Goal: Task Accomplishment & Management: Use online tool/utility

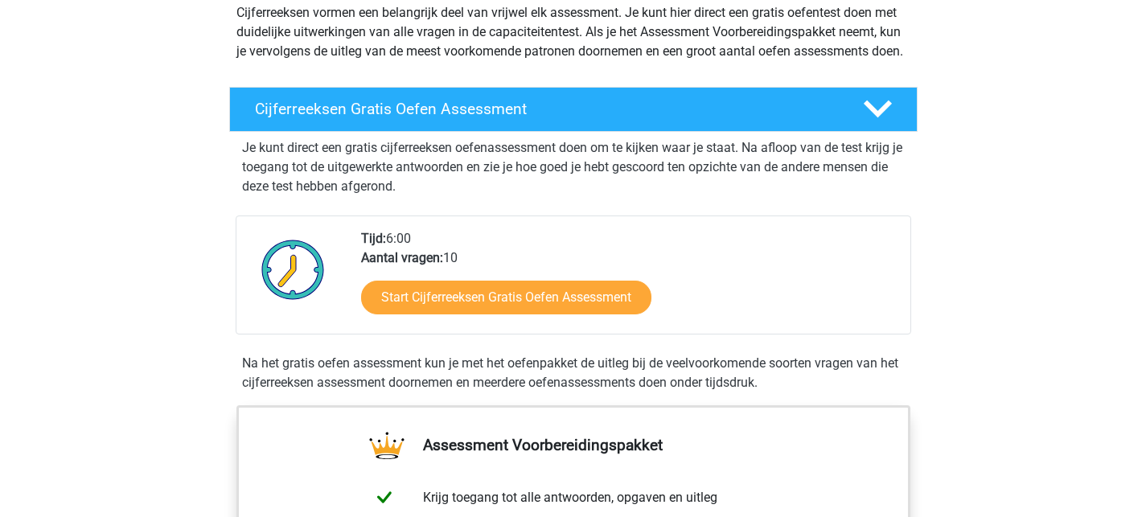
scroll to position [200, 0]
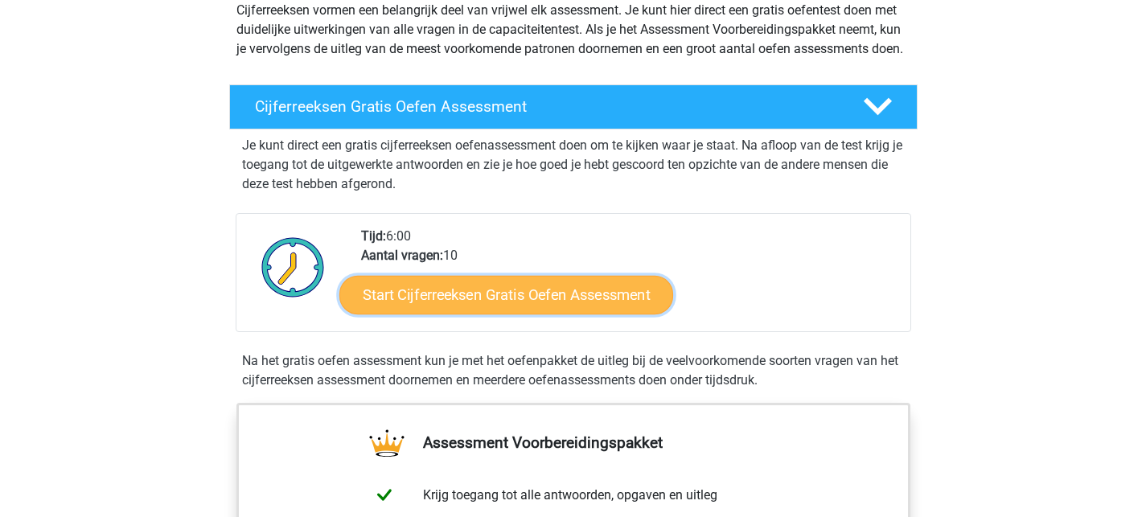
click at [426, 314] on link "Start Cijferreeksen Gratis Oefen Assessment" at bounding box center [506, 294] width 334 height 39
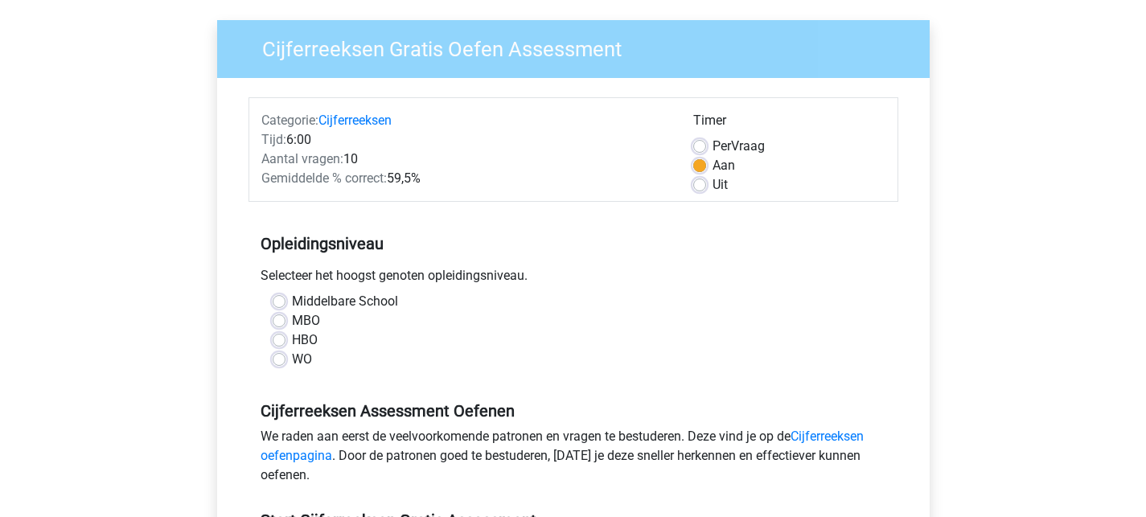
scroll to position [113, 0]
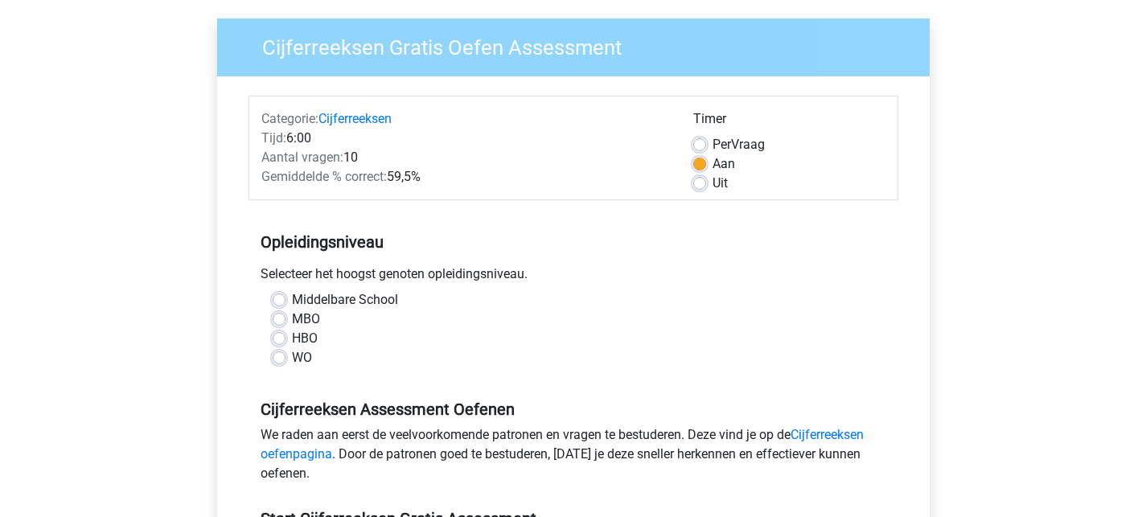
click at [309, 325] on label "MBO" at bounding box center [306, 319] width 28 height 19
click at [286, 325] on input "MBO" at bounding box center [279, 318] width 13 height 16
radio input "true"
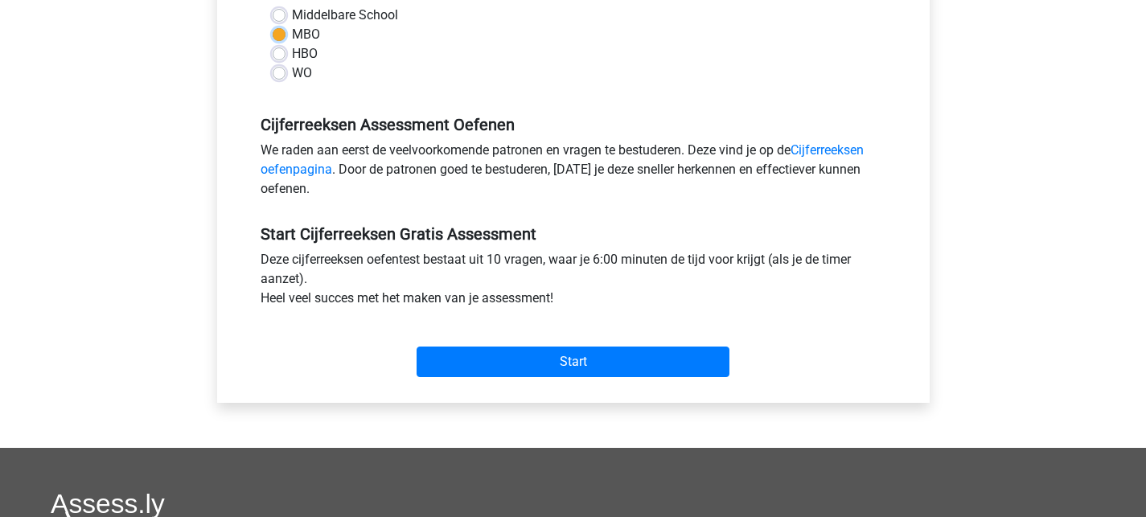
scroll to position [403, 0]
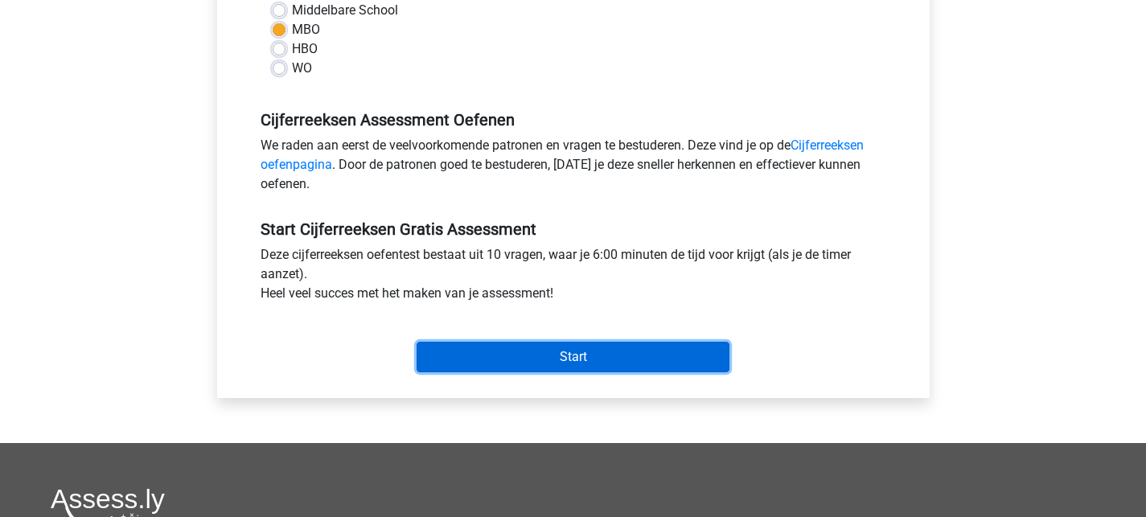
click at [450, 354] on input "Start" at bounding box center [573, 357] width 313 height 31
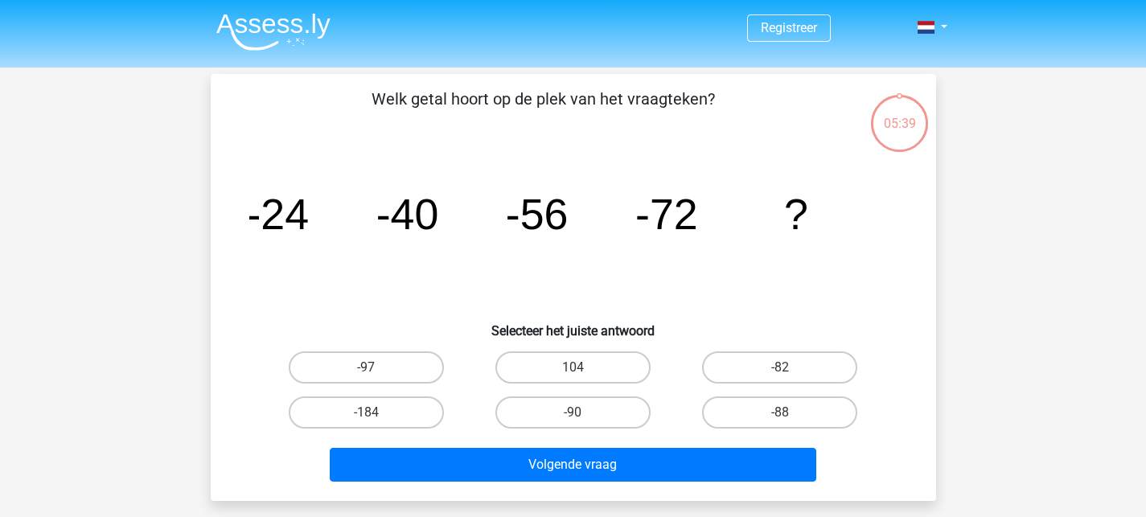
click at [763, 396] on div "-88" at bounding box center [780, 412] width 207 height 45
click at [762, 410] on label "-88" at bounding box center [779, 413] width 155 height 32
click at [780, 413] on input "-88" at bounding box center [785, 418] width 10 height 10
radio input "true"
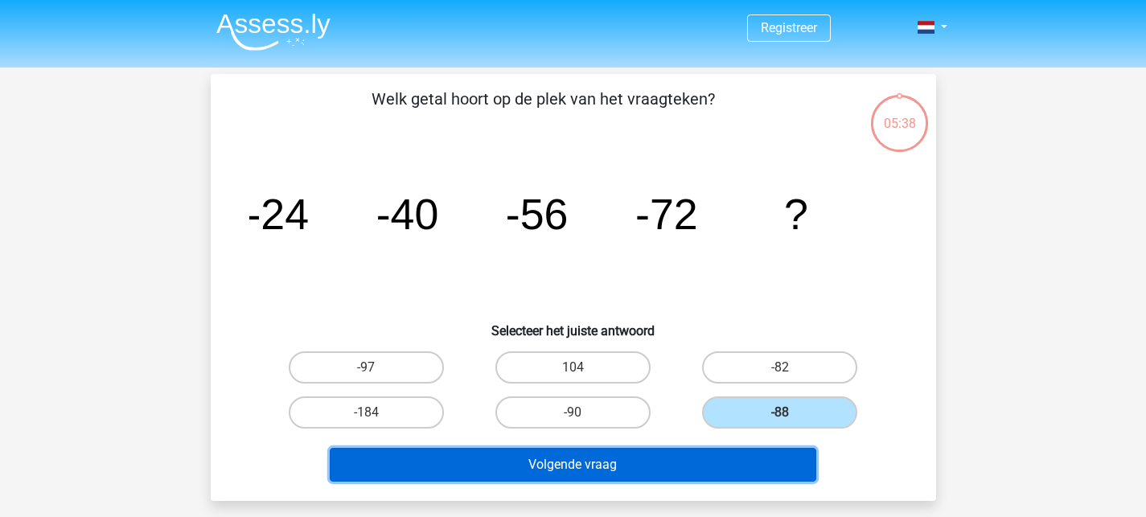
click at [713, 459] on button "Volgende vraag" at bounding box center [573, 465] width 487 height 34
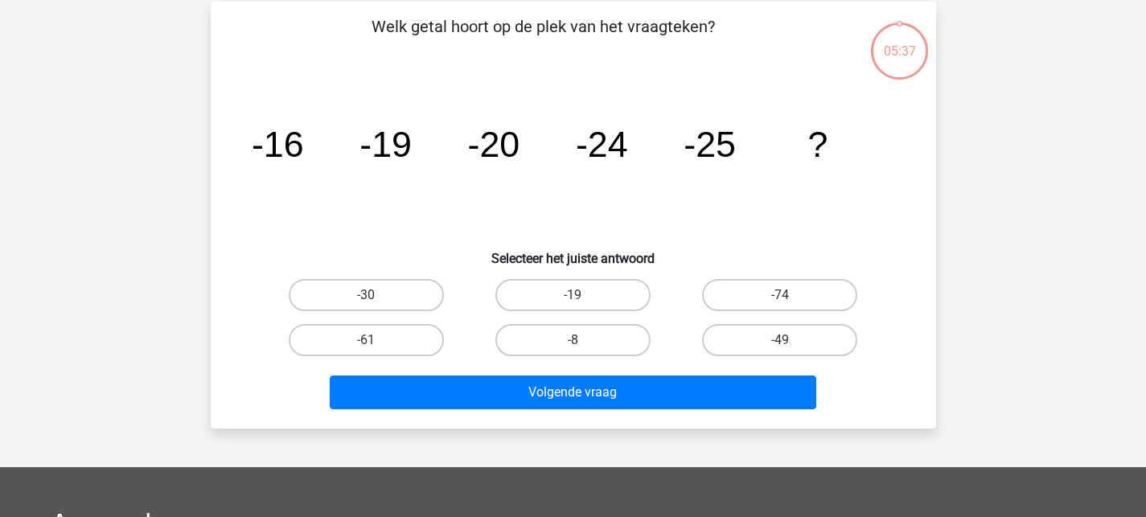
scroll to position [74, 0]
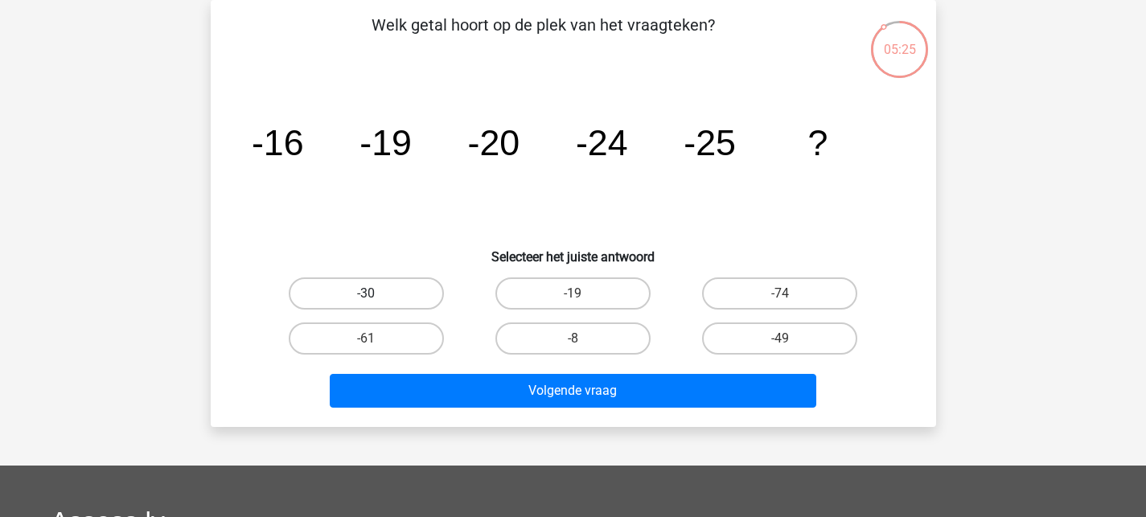
click at [327, 286] on label "-30" at bounding box center [366, 294] width 155 height 32
click at [366, 294] on input "-30" at bounding box center [371, 299] width 10 height 10
radio input "true"
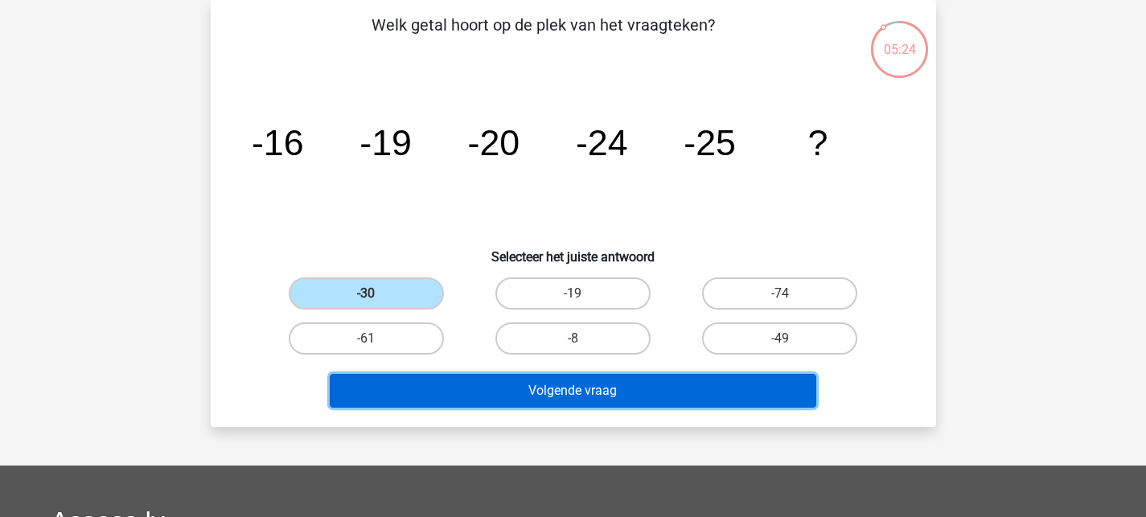
click at [416, 382] on button "Volgende vraag" at bounding box center [573, 391] width 487 height 34
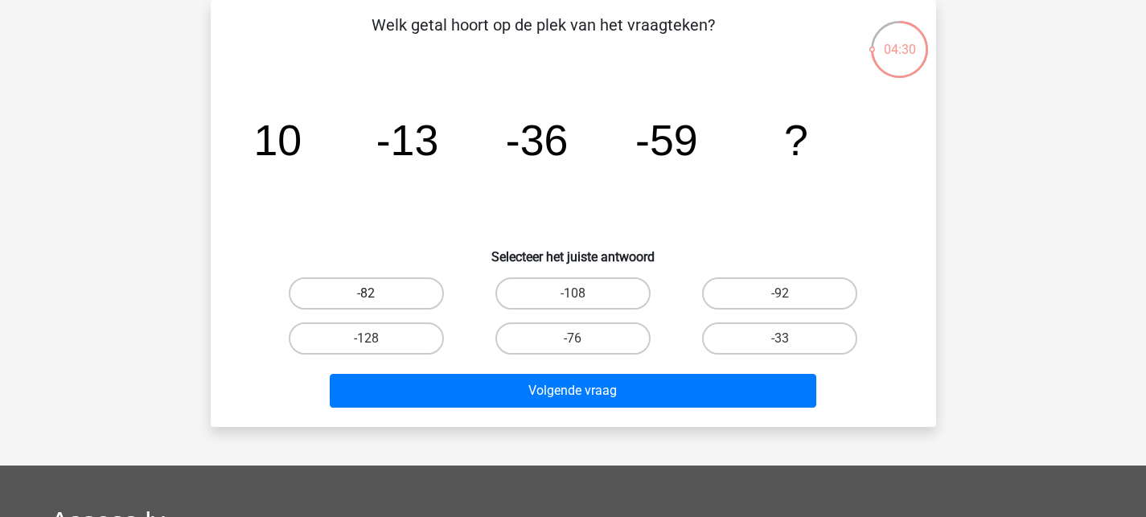
click at [361, 306] on label "-82" at bounding box center [366, 294] width 155 height 32
click at [366, 304] on input "-82" at bounding box center [371, 299] width 10 height 10
radio input "true"
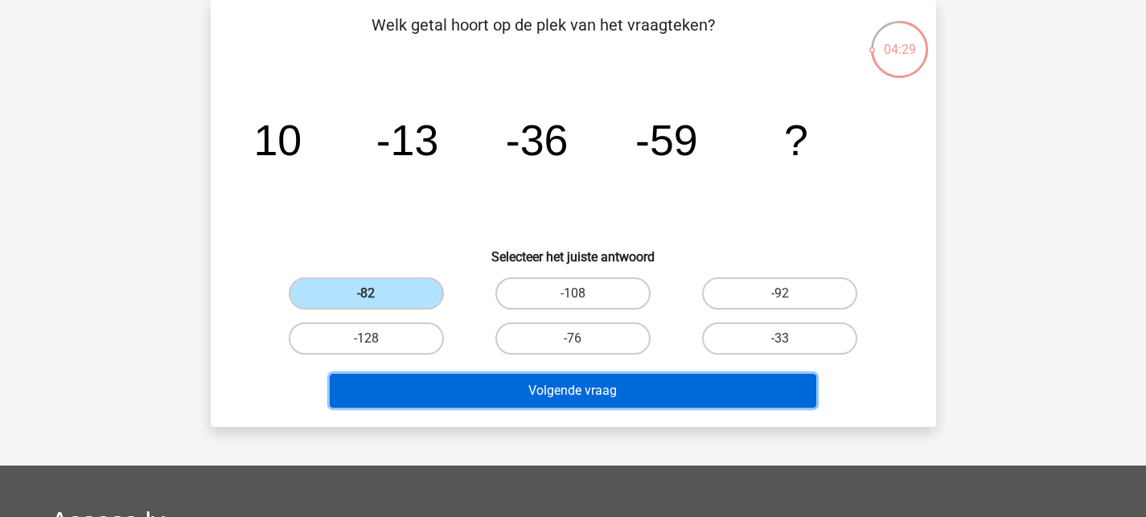
click at [556, 382] on button "Volgende vraag" at bounding box center [573, 391] width 487 height 34
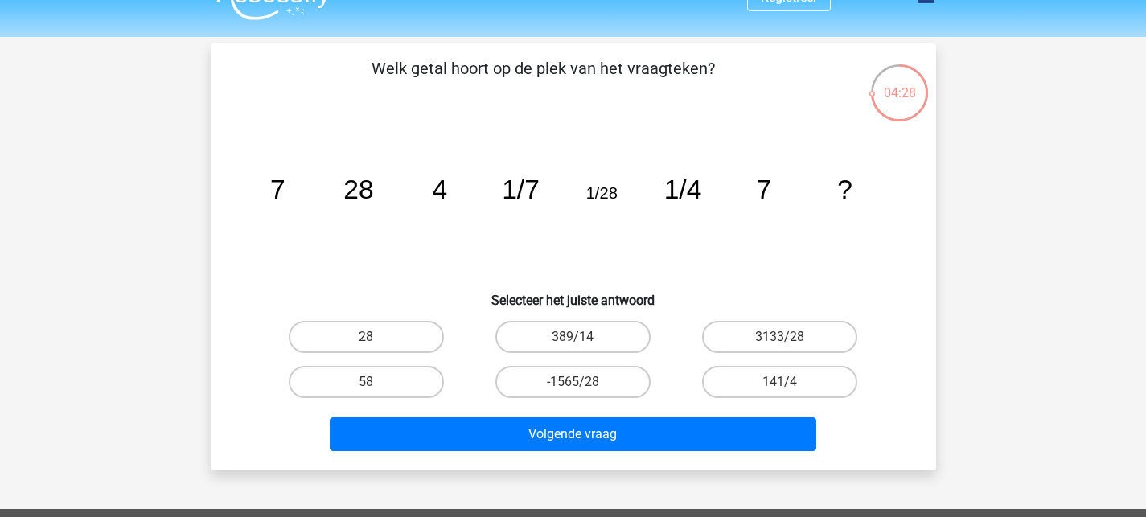
scroll to position [28, 0]
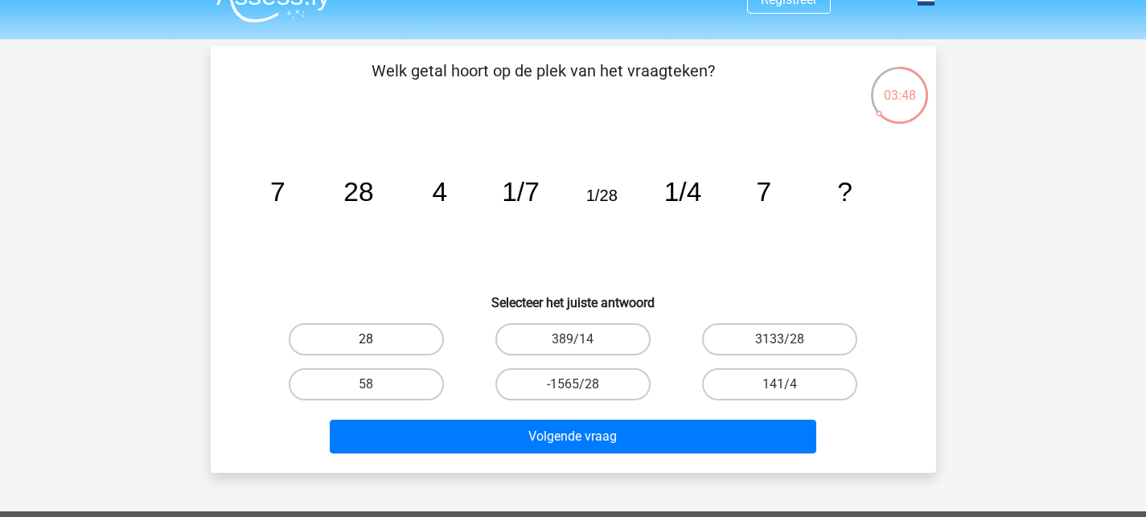
click at [393, 330] on label "28" at bounding box center [366, 339] width 155 height 32
click at [376, 339] on input "28" at bounding box center [371, 344] width 10 height 10
radio input "true"
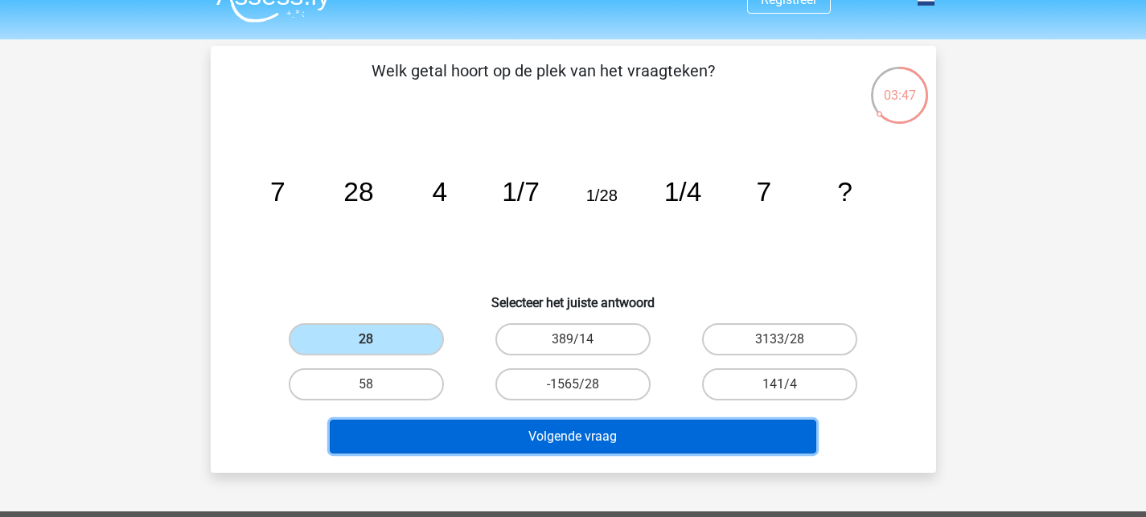
click at [570, 444] on button "Volgende vraag" at bounding box center [573, 437] width 487 height 34
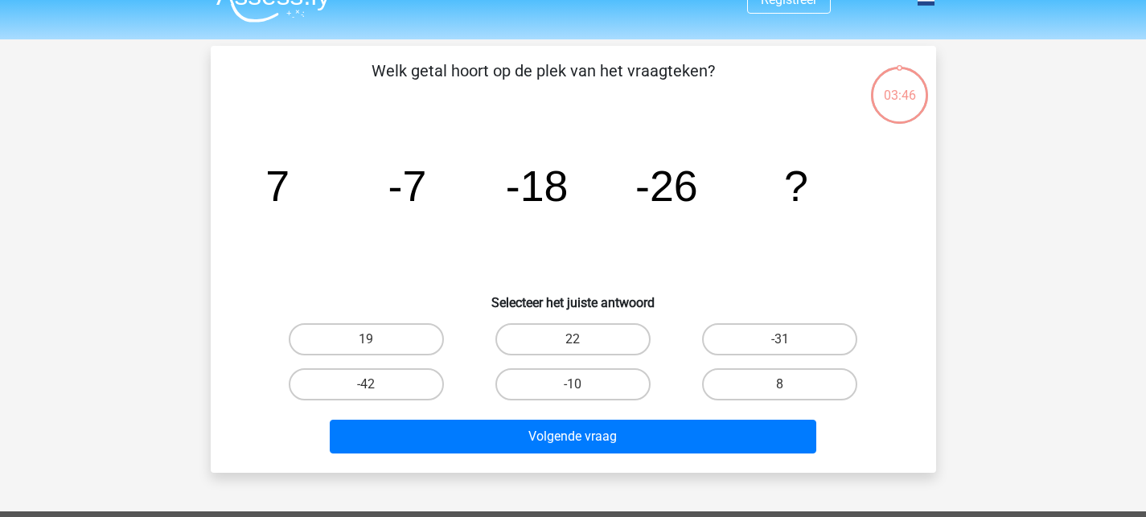
scroll to position [74, 0]
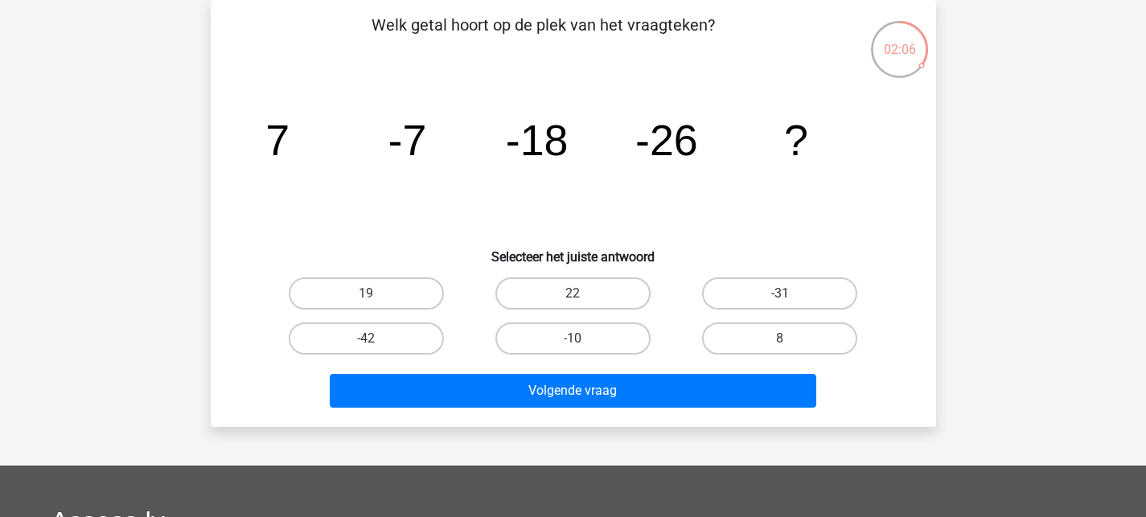
click at [360, 267] on div "Welk getal hoort op de plek van het vraagteken? image/svg+xml 7 -7 -18 -26 ? Se…" at bounding box center [573, 213] width 713 height 401
click at [360, 293] on label "19" at bounding box center [366, 294] width 155 height 32
click at [366, 294] on input "19" at bounding box center [371, 299] width 10 height 10
radio input "true"
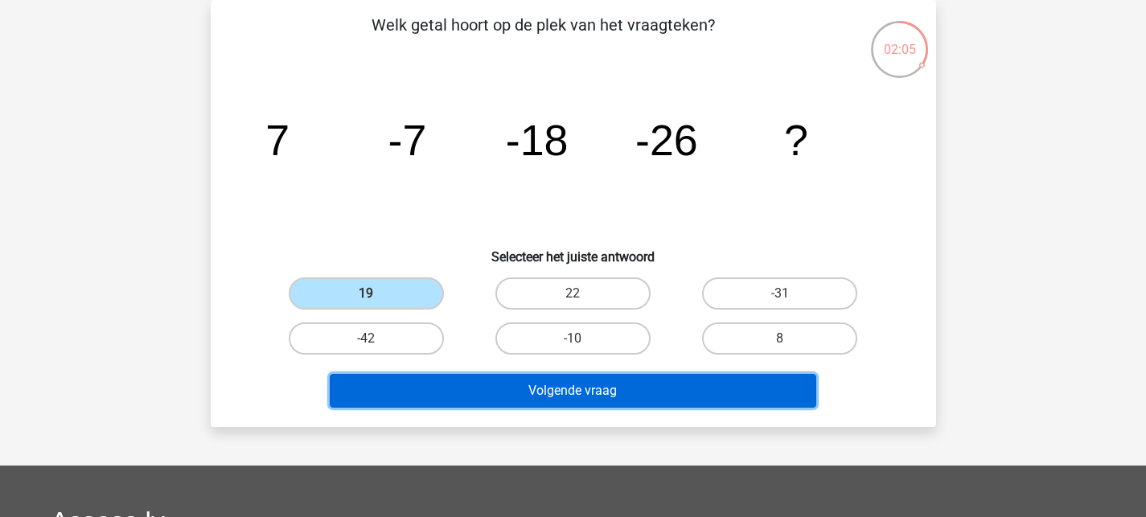
click at [512, 393] on button "Volgende vraag" at bounding box center [573, 391] width 487 height 34
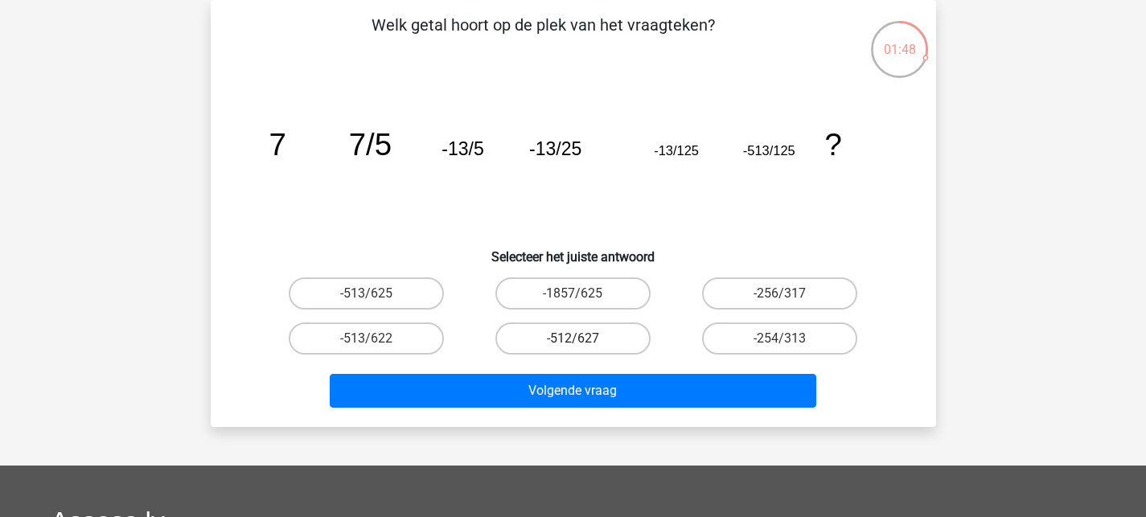
click at [570, 347] on label "-512/627" at bounding box center [573, 339] width 155 height 32
click at [573, 347] on input "-512/627" at bounding box center [578, 344] width 10 height 10
radio input "true"
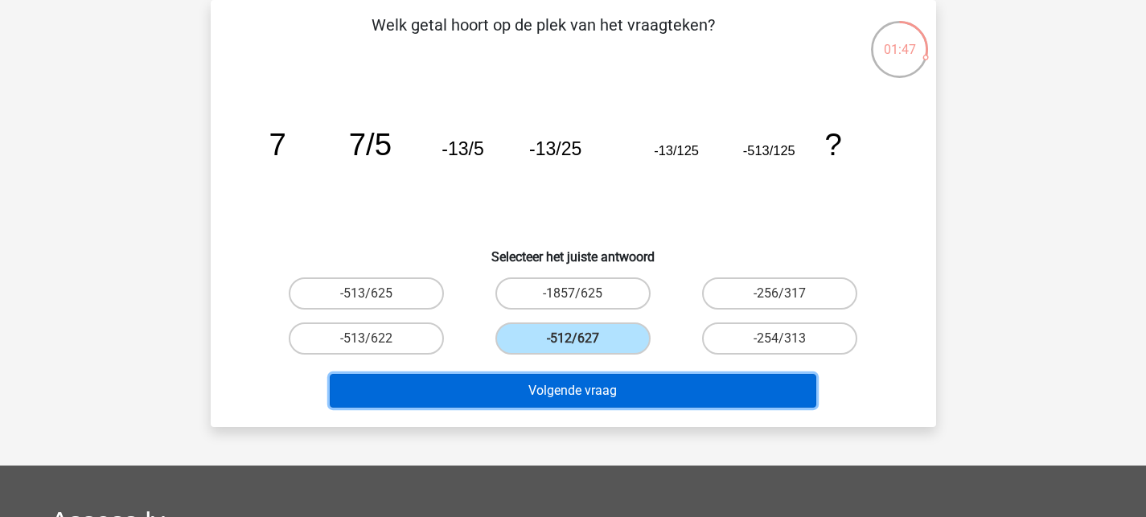
click at [561, 390] on button "Volgende vraag" at bounding box center [573, 391] width 487 height 34
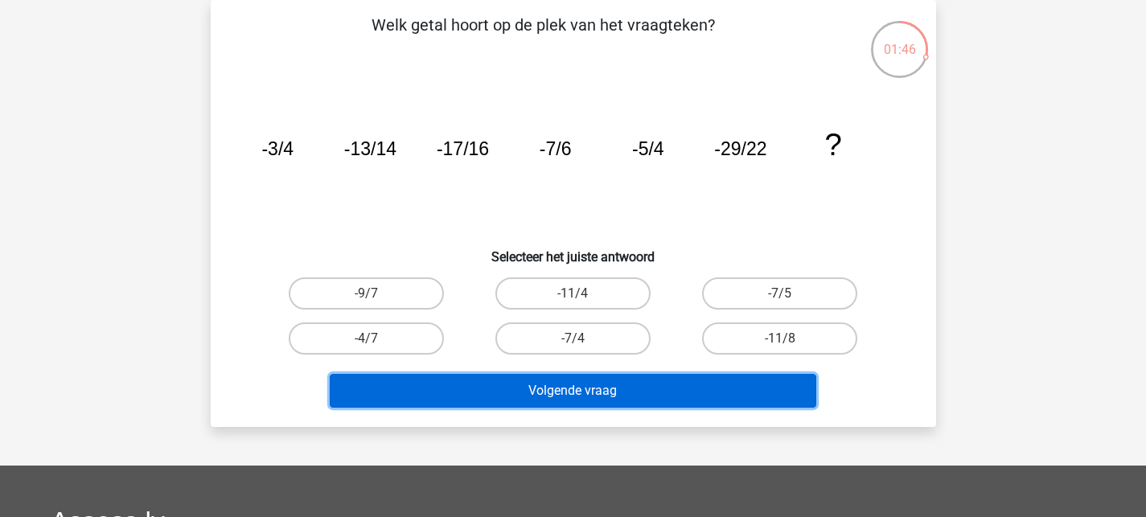
click at [561, 390] on button "Volgende vraag" at bounding box center [573, 391] width 487 height 34
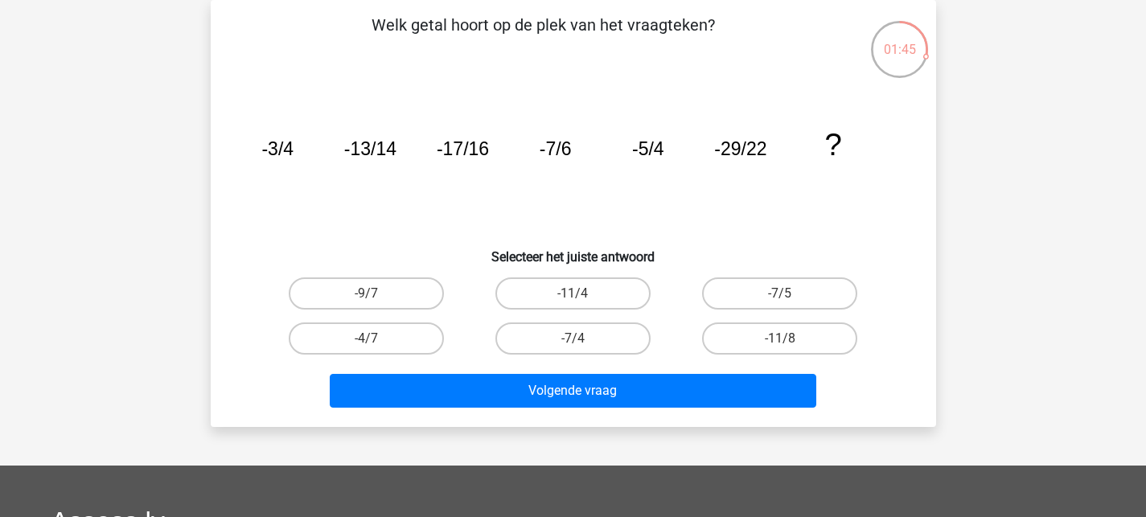
click at [672, 295] on div "-11/4" at bounding box center [573, 293] width 207 height 45
click at [611, 295] on label "-11/4" at bounding box center [573, 294] width 155 height 32
click at [583, 295] on input "-11/4" at bounding box center [578, 299] width 10 height 10
radio input "true"
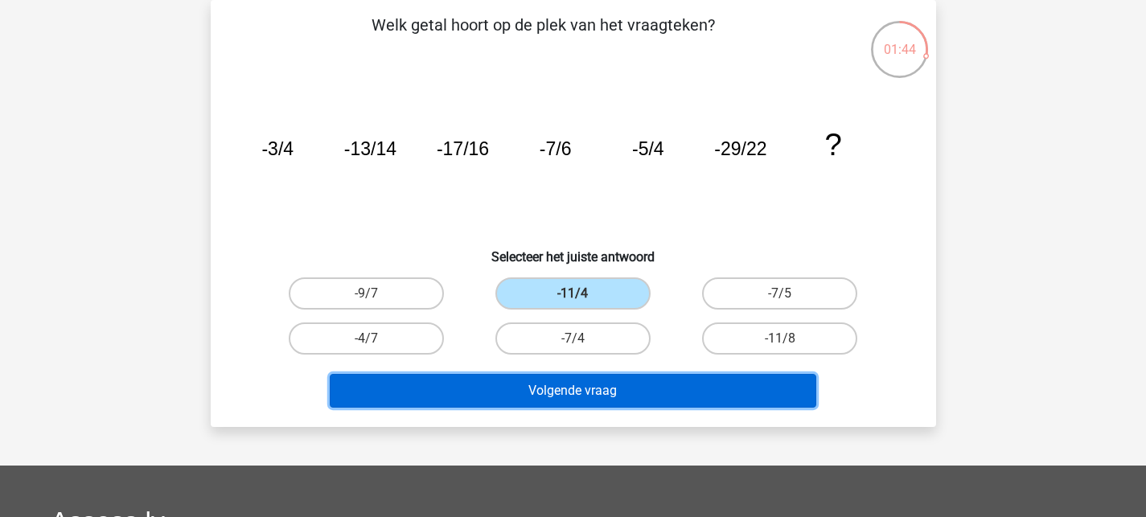
click at [567, 379] on button "Volgende vraag" at bounding box center [573, 391] width 487 height 34
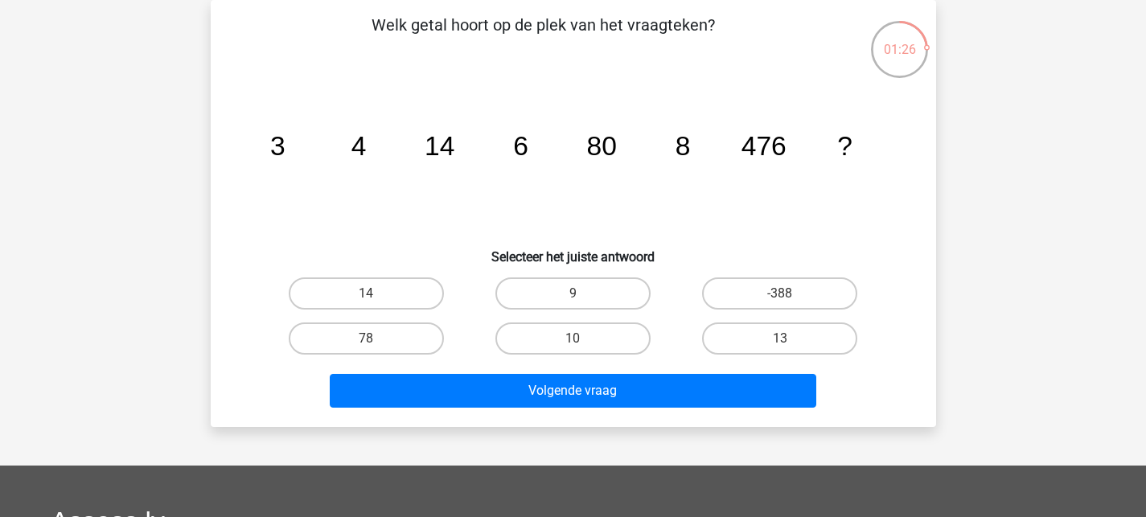
click at [576, 341] on input "10" at bounding box center [578, 344] width 10 height 10
radio input "true"
click at [574, 411] on div "Volgende vraag" at bounding box center [573, 394] width 621 height 40
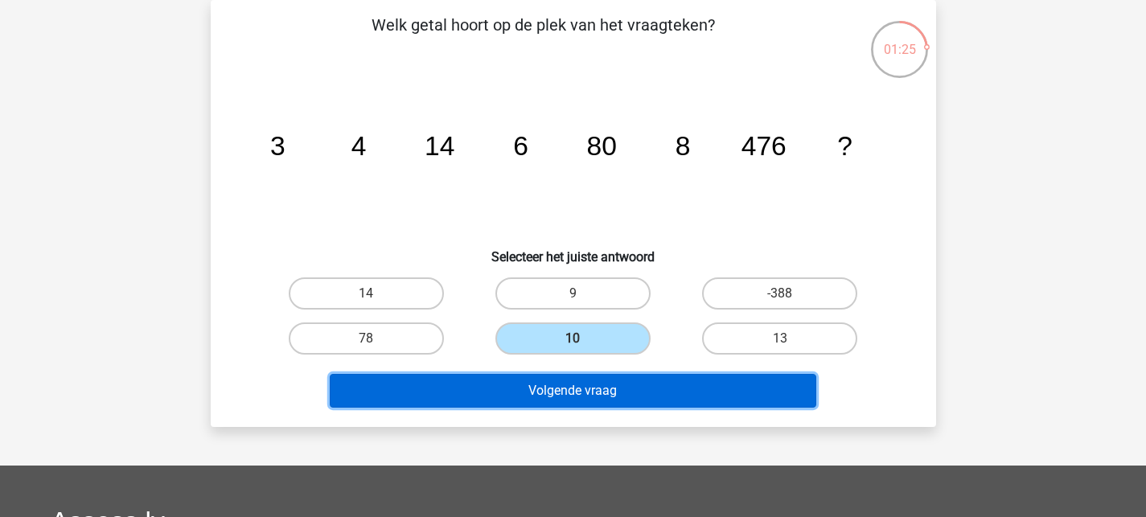
click at [574, 400] on button "Volgende vraag" at bounding box center [573, 391] width 487 height 34
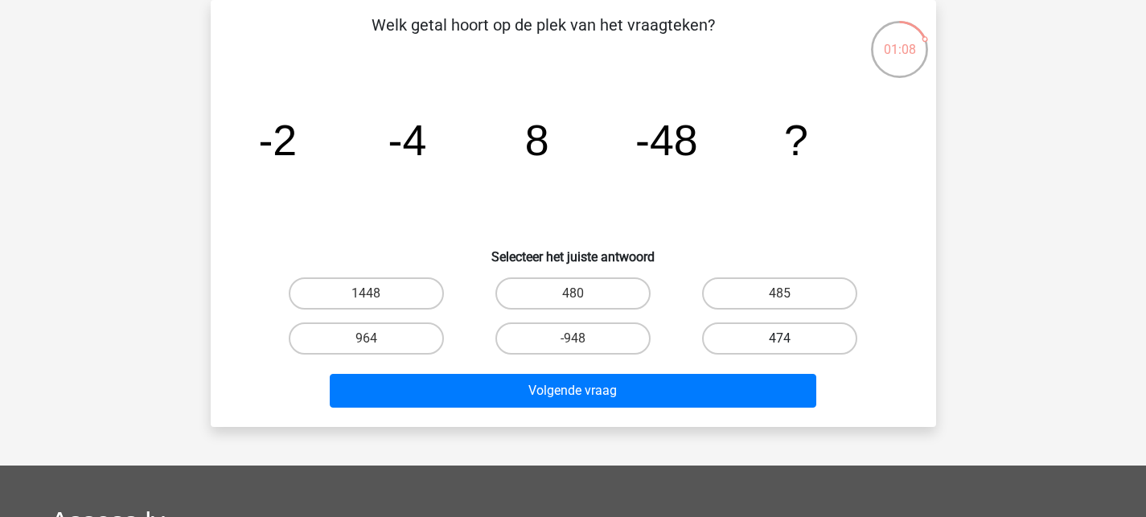
click at [729, 337] on label "474" at bounding box center [779, 339] width 155 height 32
click at [780, 339] on input "474" at bounding box center [785, 344] width 10 height 10
radio input "true"
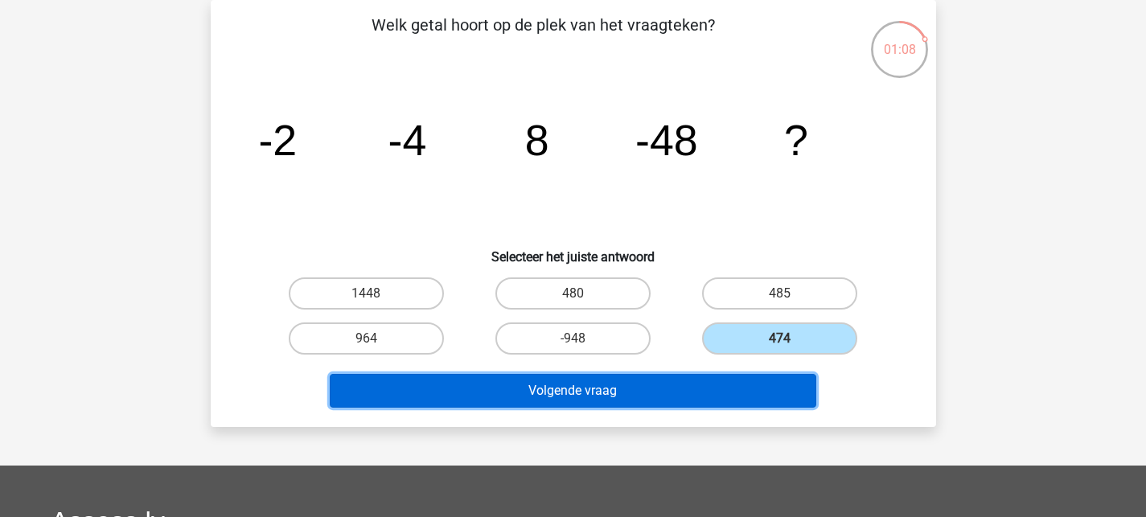
click at [688, 392] on button "Volgende vraag" at bounding box center [573, 391] width 487 height 34
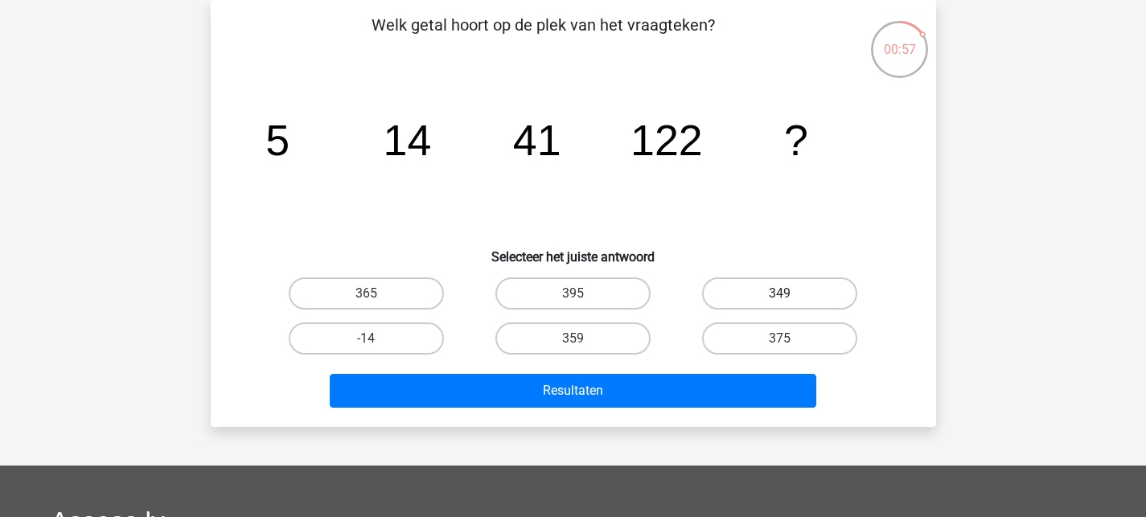
click at [725, 295] on label "349" at bounding box center [779, 294] width 155 height 32
click at [780, 295] on input "349" at bounding box center [785, 299] width 10 height 10
radio input "true"
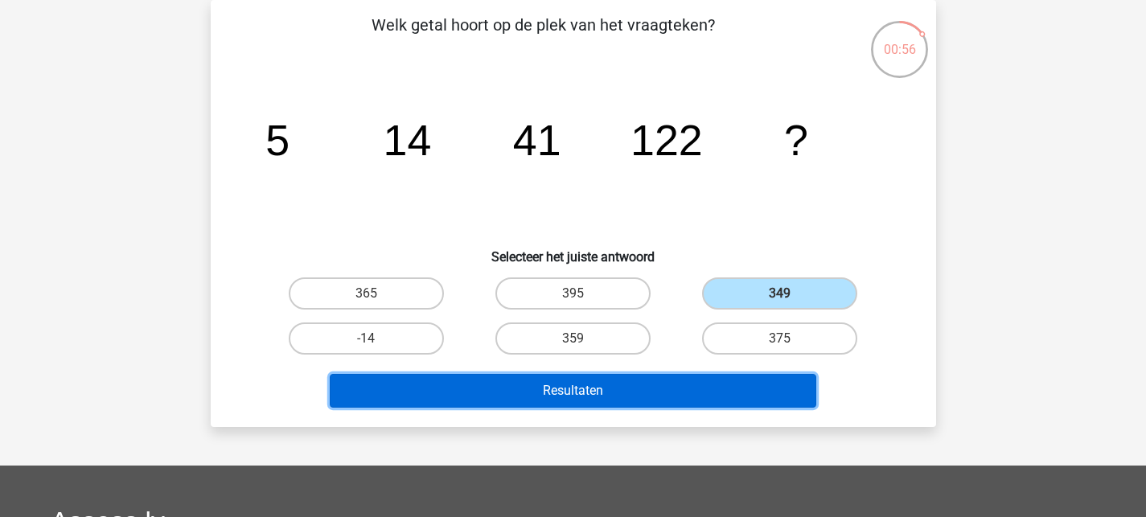
click at [588, 390] on button "Resultaten" at bounding box center [573, 391] width 487 height 34
